Goal: Transaction & Acquisition: Book appointment/travel/reservation

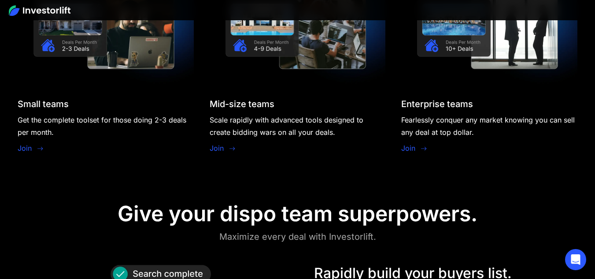
scroll to position [749, 0]
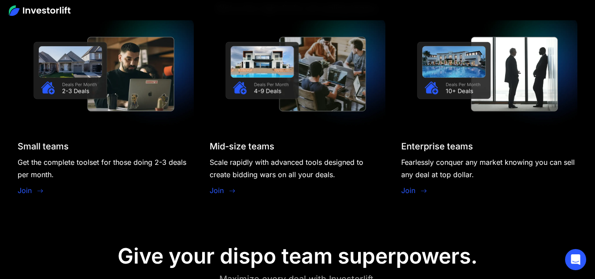
click at [28, 188] on link "Join" at bounding box center [25, 190] width 14 height 11
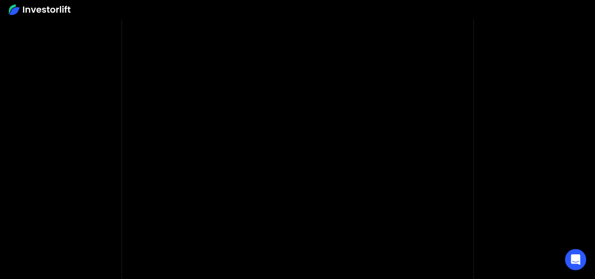
scroll to position [72, 0]
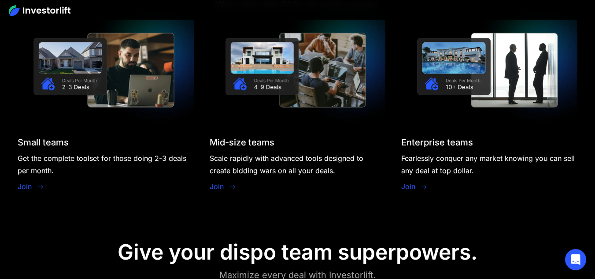
scroll to position [660, 0]
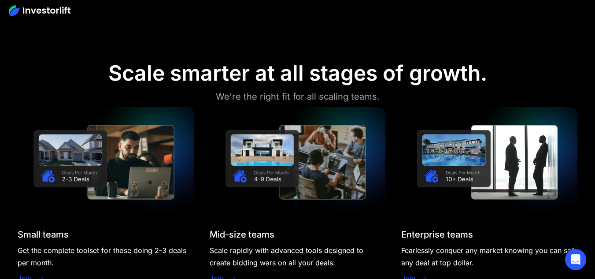
click at [118, 154] on img at bounding box center [106, 162] width 176 height 110
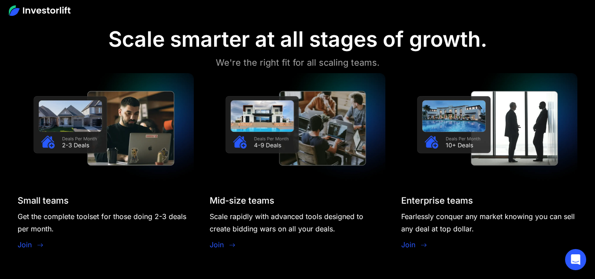
scroll to position [705, 0]
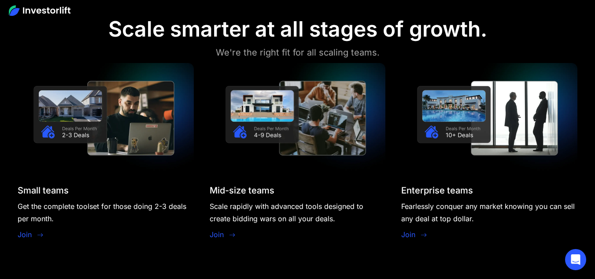
click at [31, 231] on link "Join" at bounding box center [25, 234] width 14 height 11
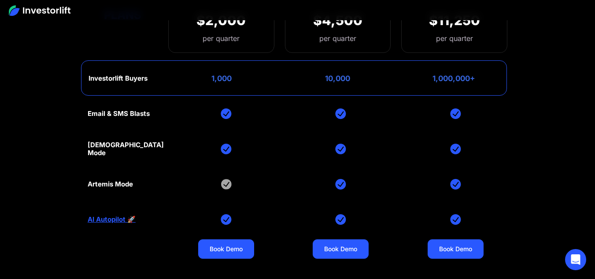
scroll to position [3346, 0]
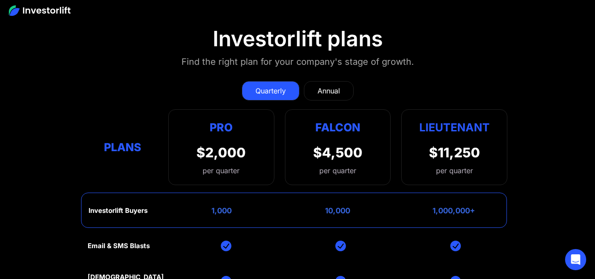
click at [329, 83] on div "Quarterly Annual Plans Pro $2,000 per quarter Pro Falcon Ltnt. Users 3 10 Unltd…" at bounding box center [298, 128] width 420 height 113
click at [328, 85] on div "Annual" at bounding box center [328, 90] width 22 height 11
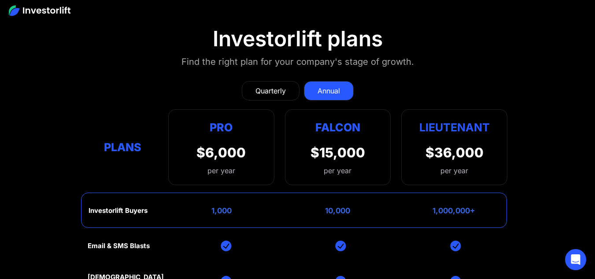
click at [255, 85] on div "Quarterly" at bounding box center [270, 90] width 30 height 11
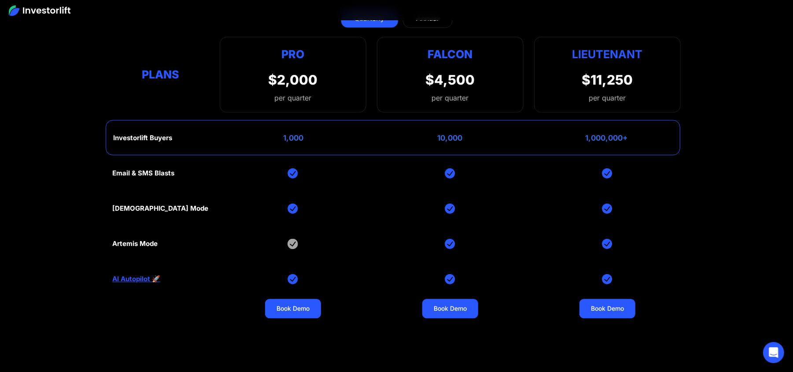
scroll to position [3847, 0]
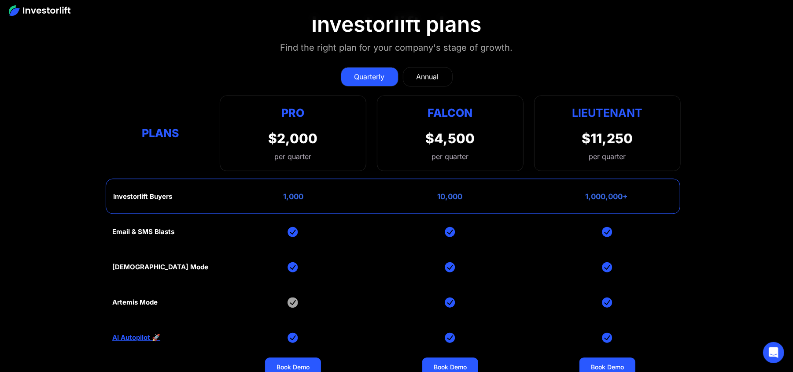
click at [41, 258] on section "Investorlift plans Find the right plan for your company's stage of growth. Quar…" at bounding box center [396, 229] width 793 height 479
click at [16, 226] on section "Investorlift plans Find the right plan for your company's stage of growth. Quar…" at bounding box center [396, 229] width 793 height 479
click at [439, 72] on link "Annual" at bounding box center [428, 76] width 50 height 19
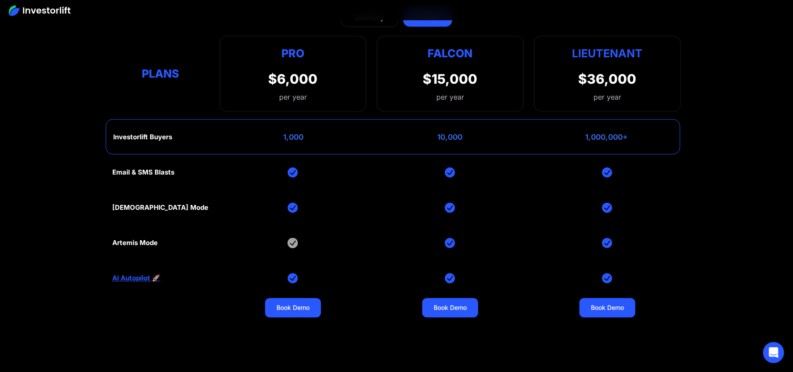
scroll to position [3906, 0]
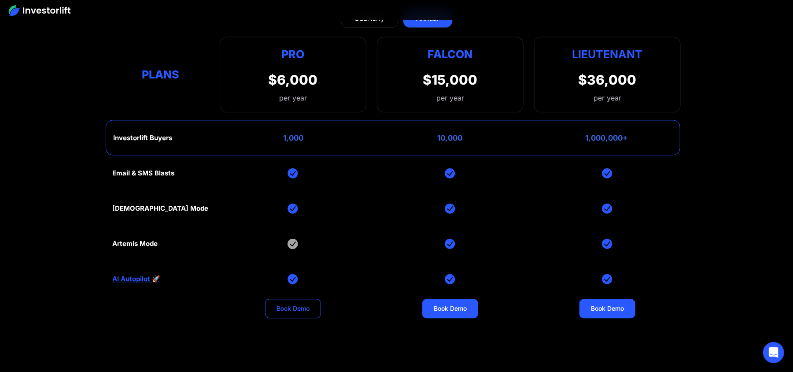
click at [291, 278] on link "Book Demo" at bounding box center [293, 308] width 56 height 19
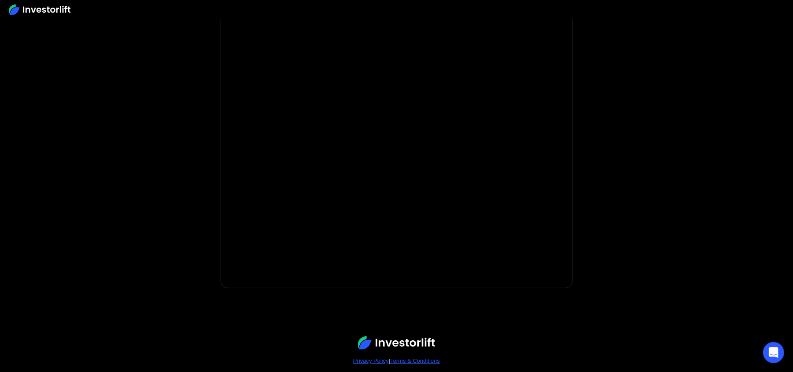
scroll to position [97, 0]
